Goal: Information Seeking & Learning: Stay updated

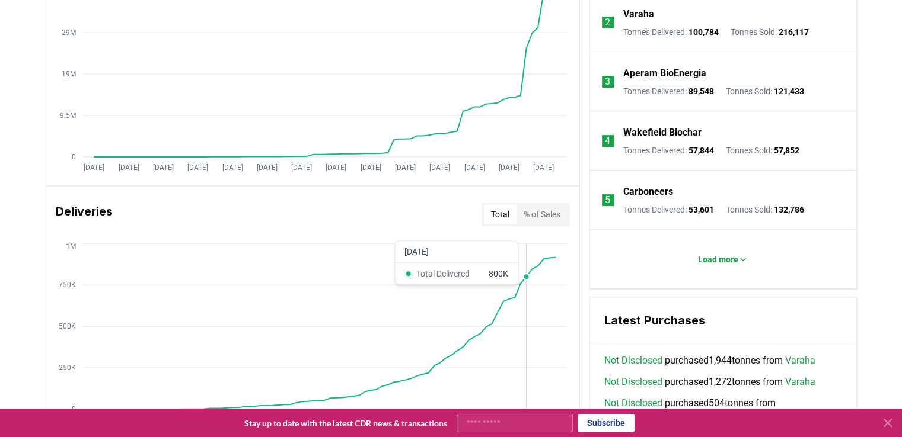
scroll to position [711, 0]
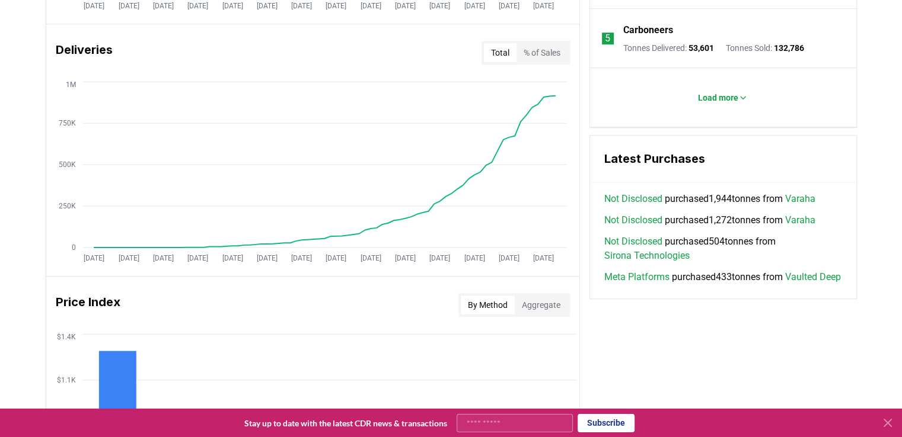
click at [550, 46] on button "% of Sales" at bounding box center [541, 52] width 51 height 19
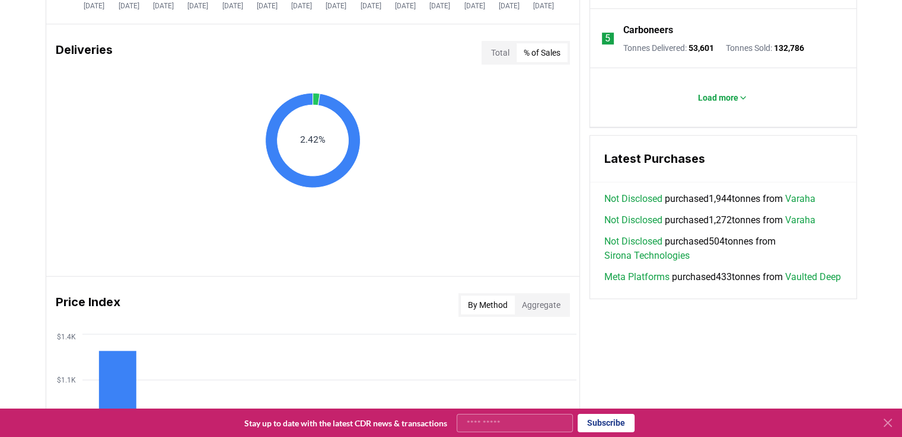
click at [494, 49] on button "Total" at bounding box center [500, 52] width 33 height 19
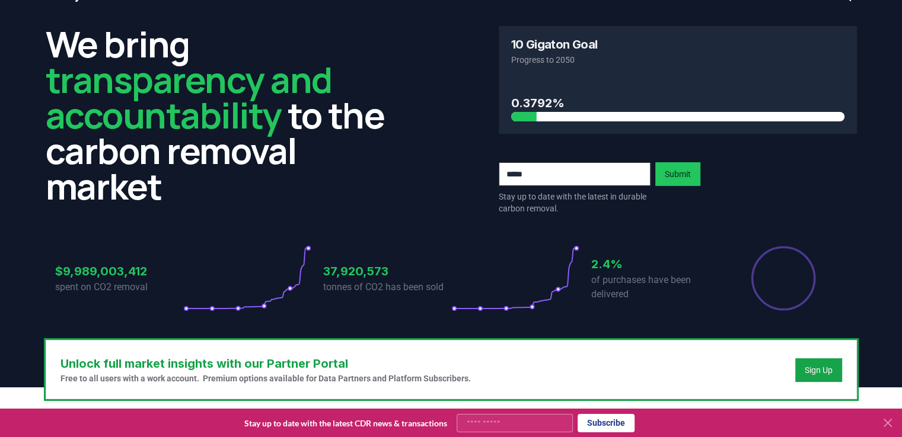
scroll to position [0, 0]
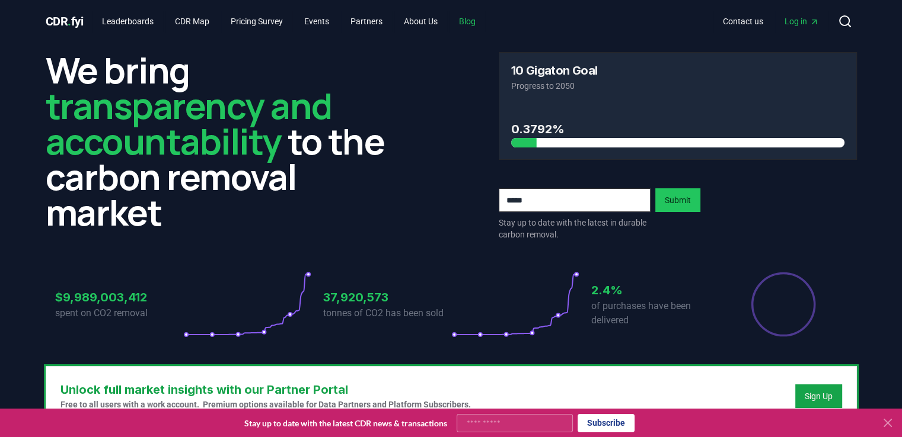
click at [472, 27] on link "Blog" at bounding box center [467, 21] width 36 height 21
click at [478, 16] on link "Blog" at bounding box center [467, 21] width 36 height 21
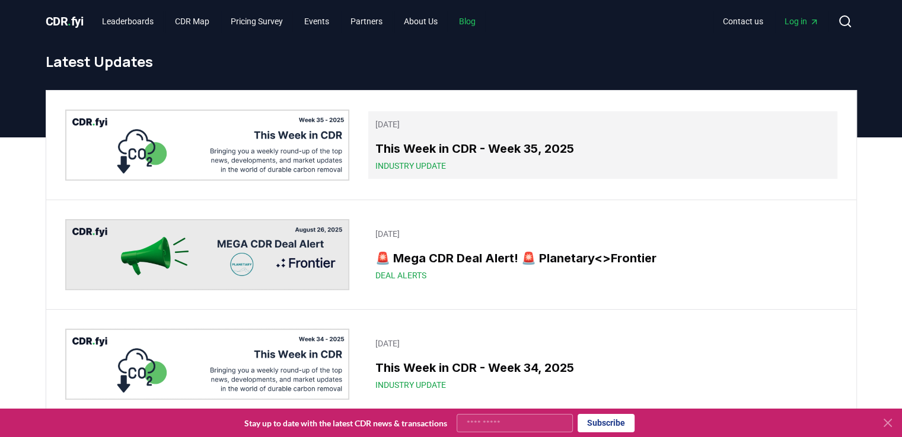
scroll to position [119, 0]
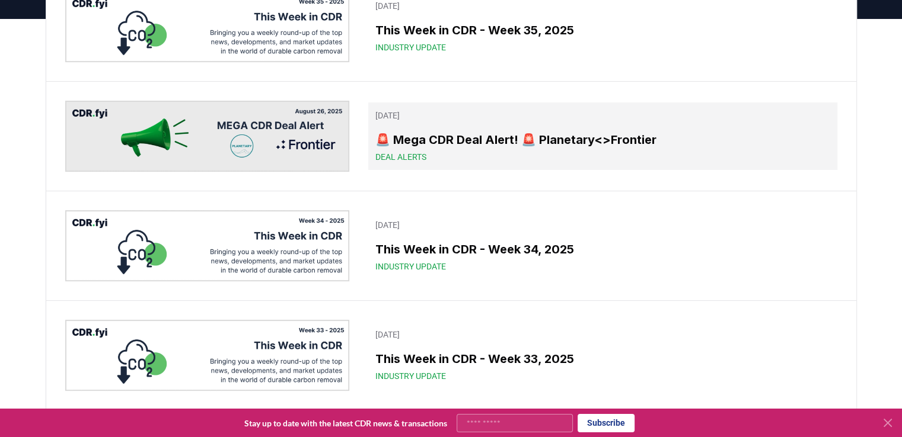
click at [520, 138] on h3 "🚨 Mega CDR Deal Alert! 🚨 Planetary<>Frontier" at bounding box center [602, 140] width 454 height 18
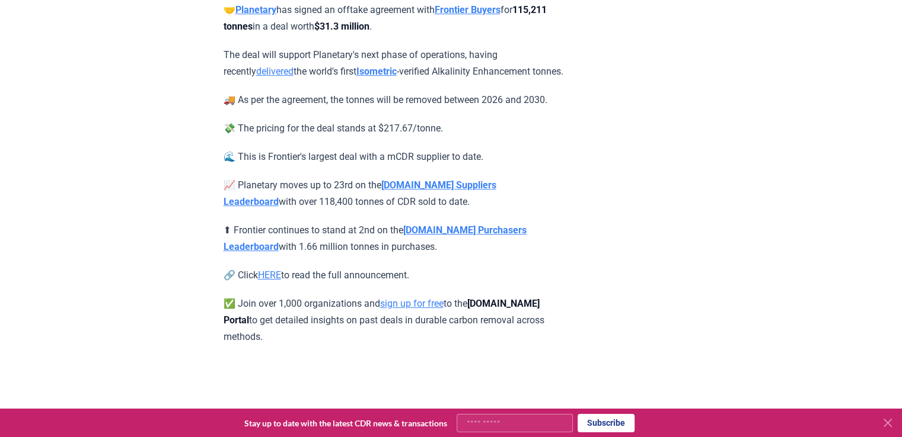
scroll to position [237, 0]
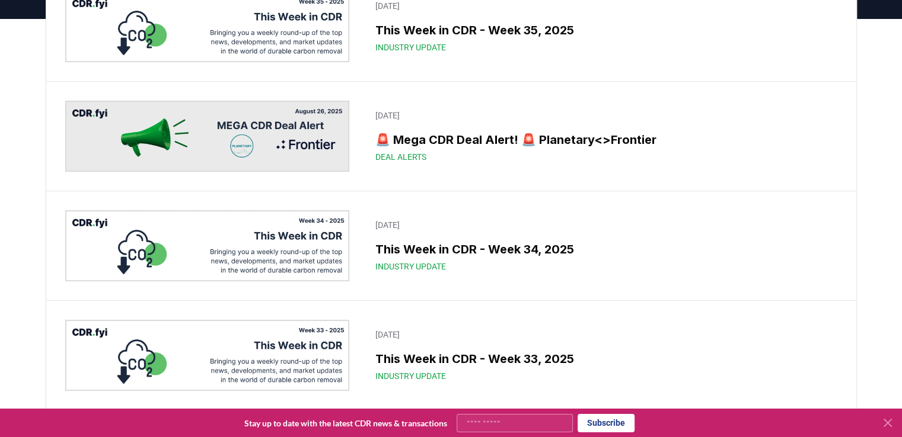
scroll to position [237, 0]
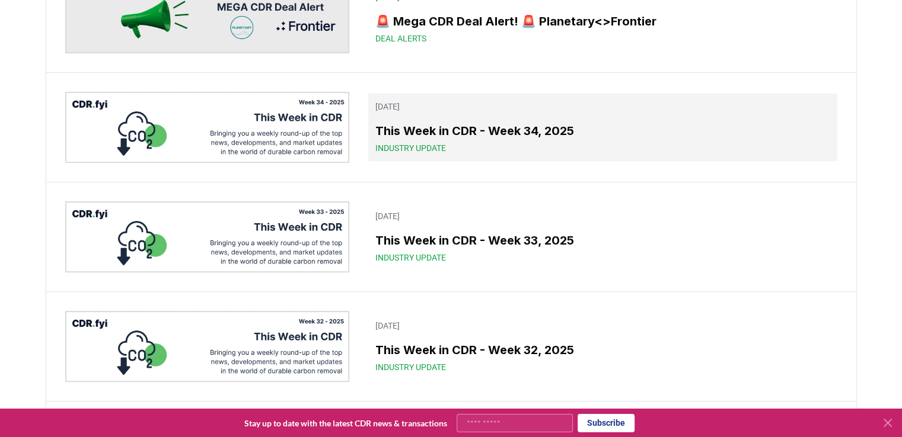
click at [412, 129] on h3 "This Week in CDR - Week 34, 2025" at bounding box center [602, 131] width 454 height 18
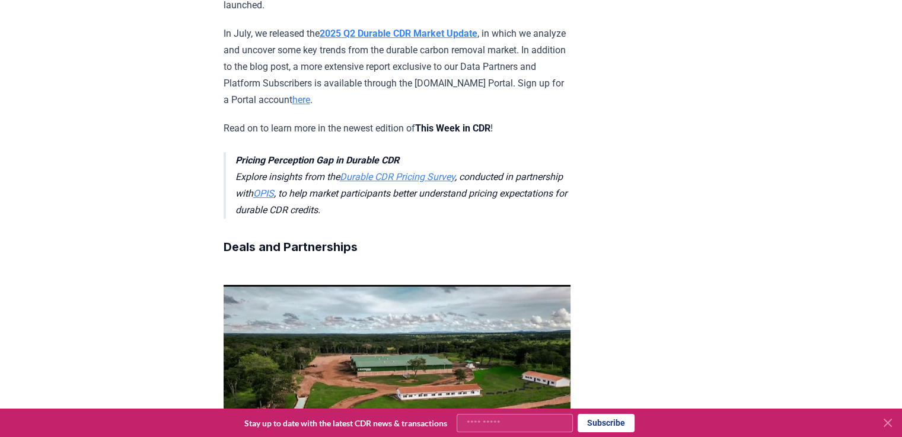
scroll to position [652, 0]
